Goal: Check status: Check status

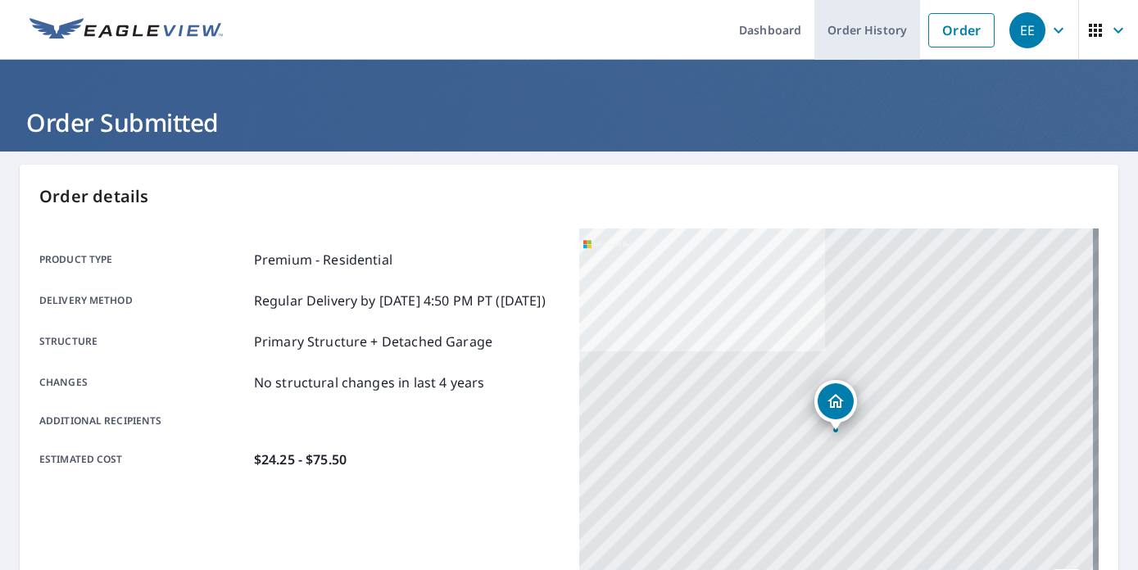
click at [867, 23] on link "Order History" at bounding box center [868, 30] width 106 height 60
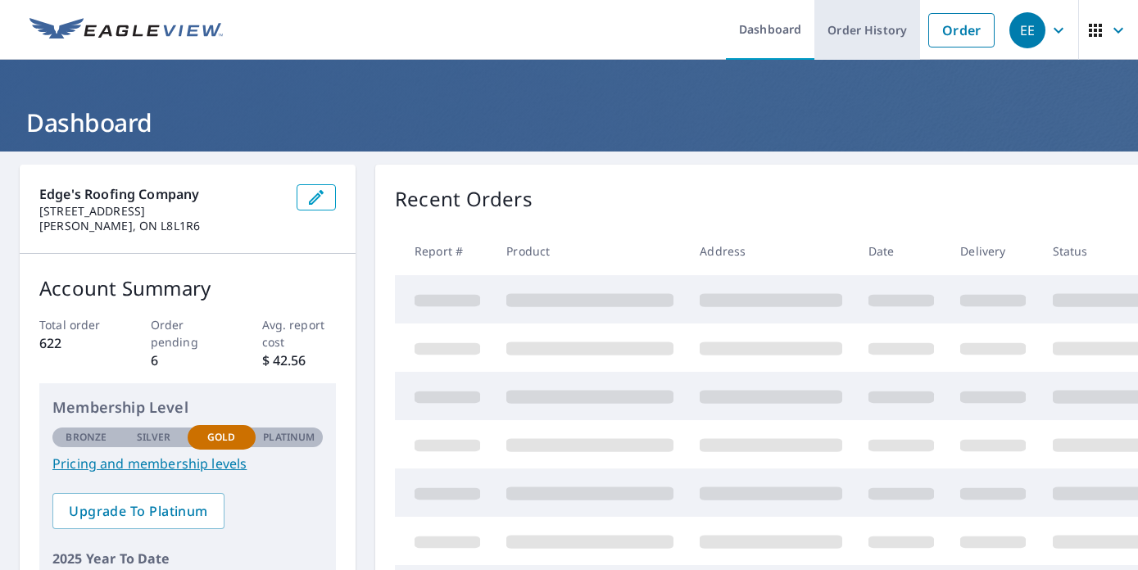
click at [839, 39] on link "Order History" at bounding box center [868, 30] width 106 height 60
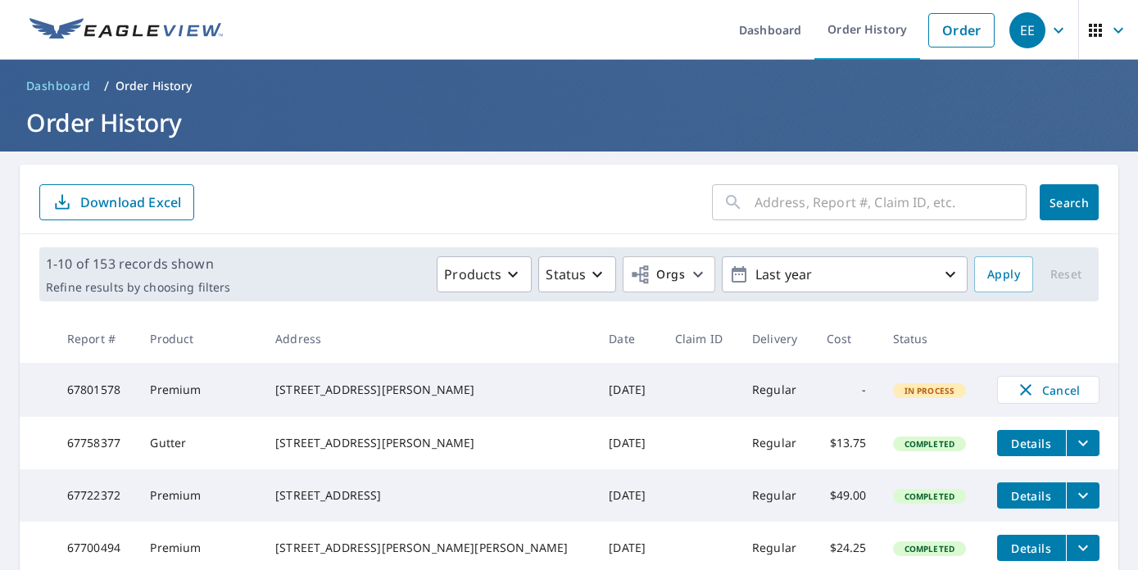
click at [744, 296] on div "1-10 of 153 records shown Refine results by choosing filters Products Status Or…" at bounding box center [569, 274] width 1060 height 54
click at [749, 273] on p "Last year" at bounding box center [845, 275] width 192 height 29
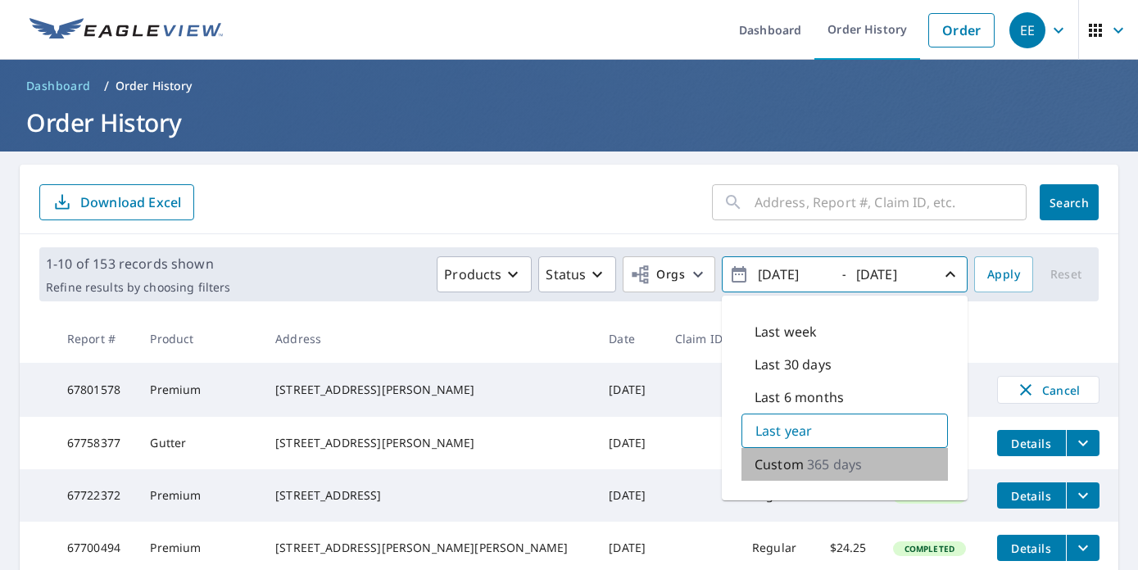
click at [773, 472] on p "Custom" at bounding box center [779, 465] width 49 height 20
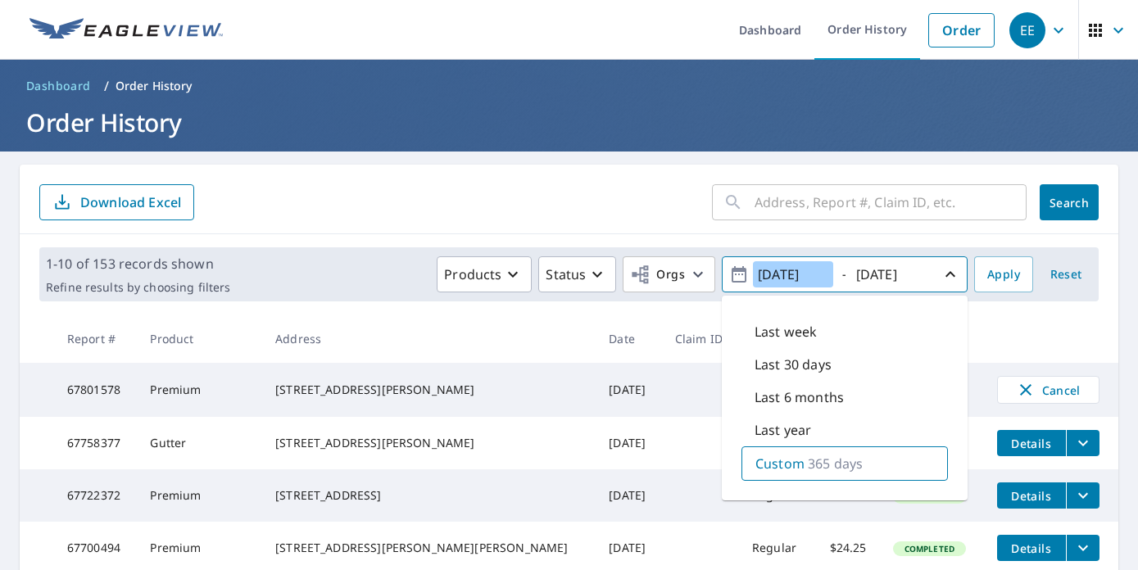
click at [775, 275] on input "2024/10/09" at bounding box center [793, 274] width 80 height 26
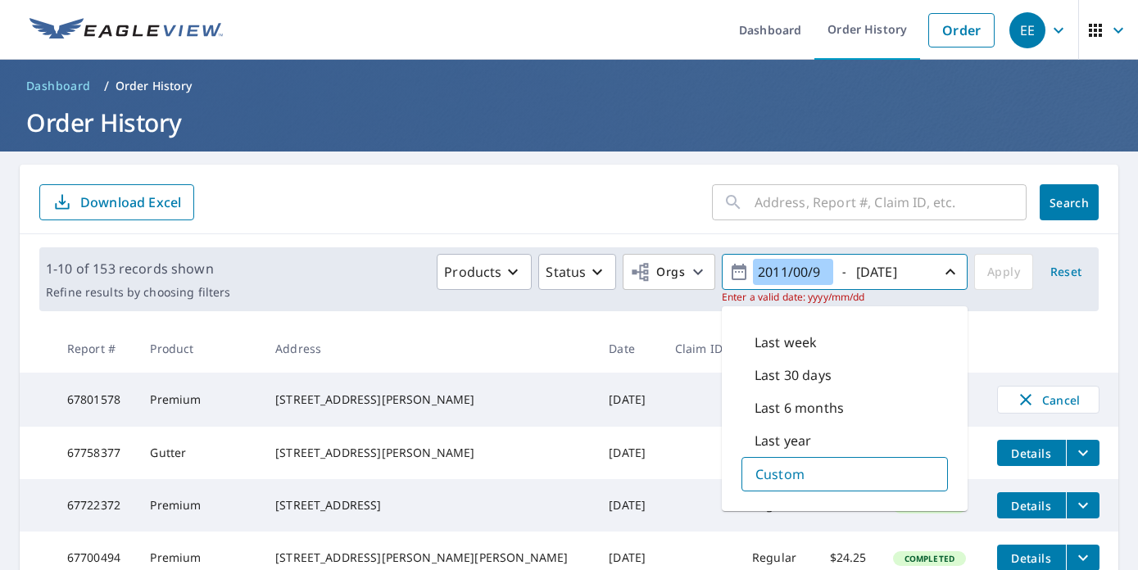
type input "2013/10/09"
type input "2015/10/09"
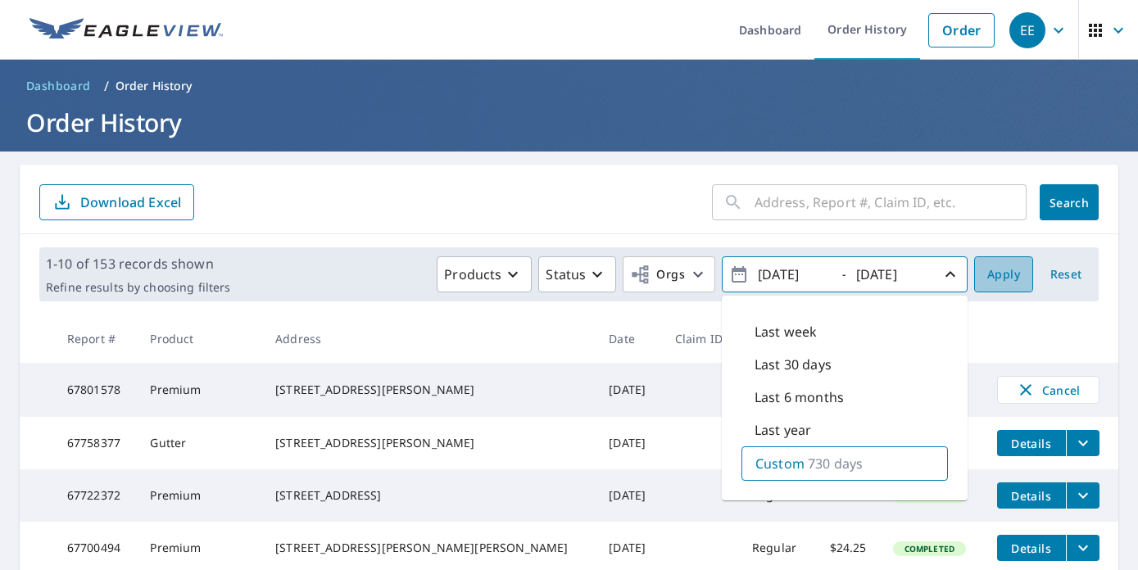
click at [1005, 283] on span "Apply" at bounding box center [1003, 275] width 33 height 20
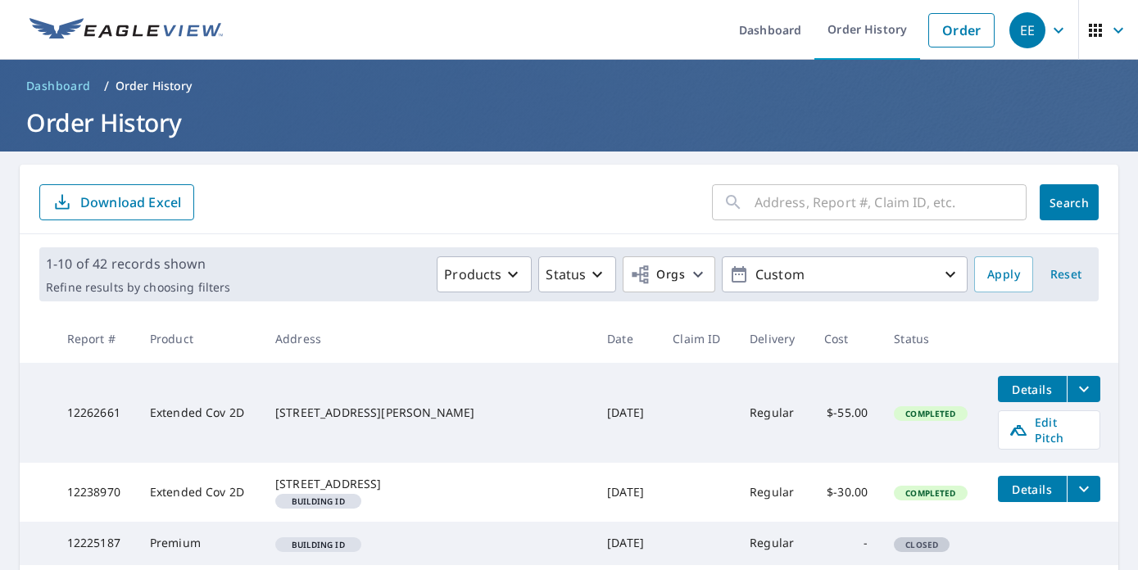
click at [739, 199] on div "​" at bounding box center [869, 202] width 315 height 36
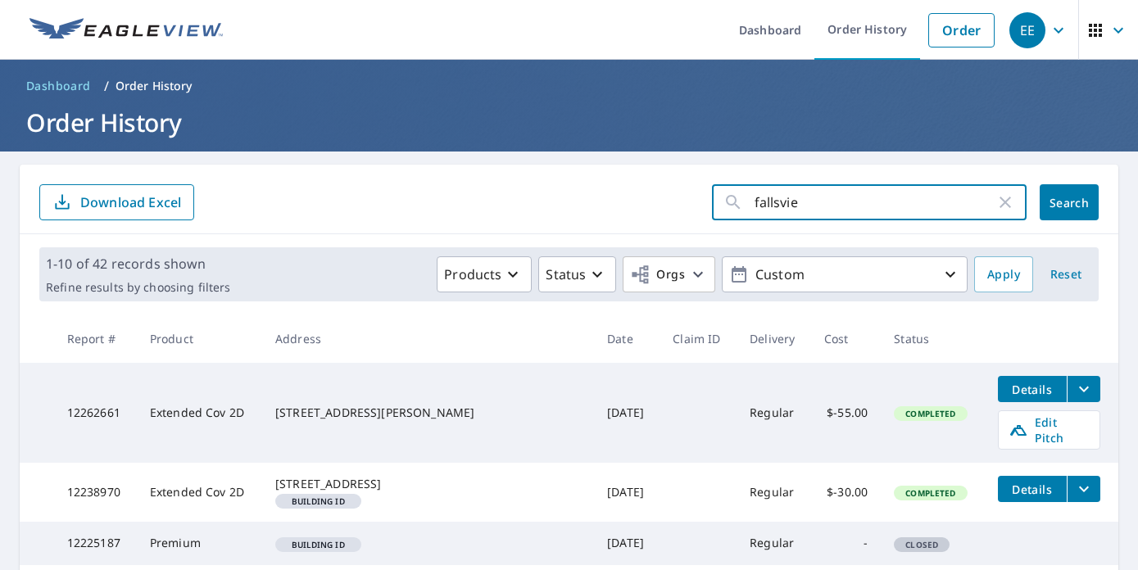
type input "fallsview"
click at [1057, 202] on button "Search" at bounding box center [1069, 202] width 59 height 36
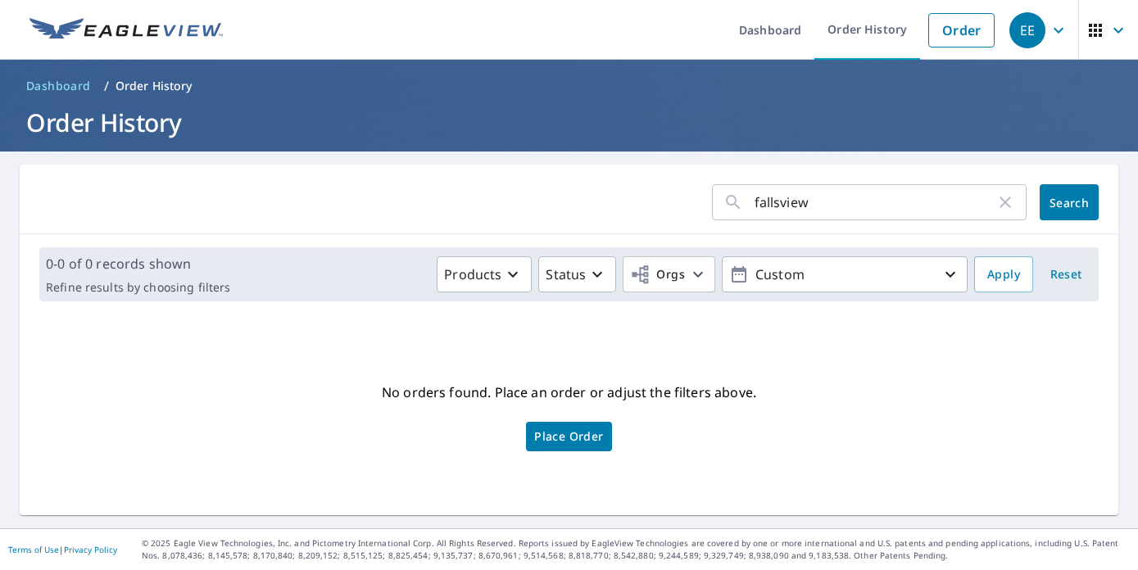
click at [130, 2] on link at bounding box center [126, 30] width 213 height 60
